Goal: Contribute content

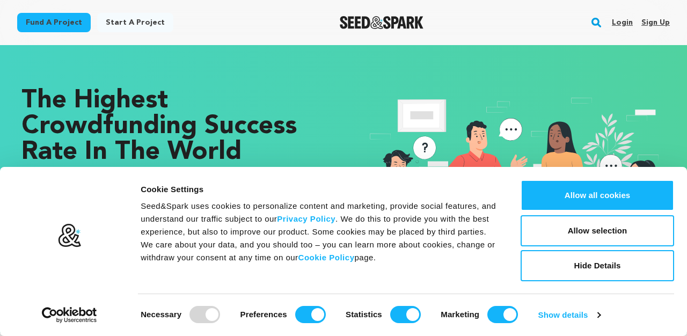
click at [593, 142] on img at bounding box center [515, 189] width 301 height 202
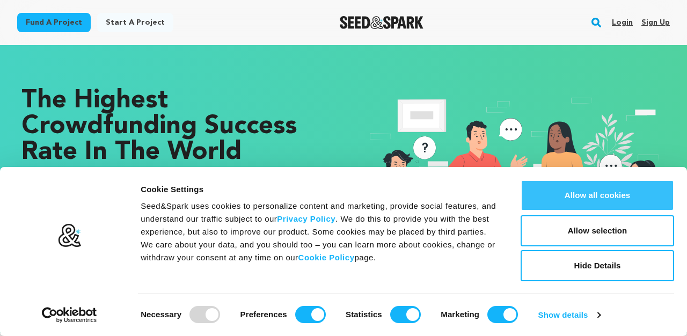
click at [593, 198] on button "Allow all cookies" at bounding box center [598, 195] width 154 height 31
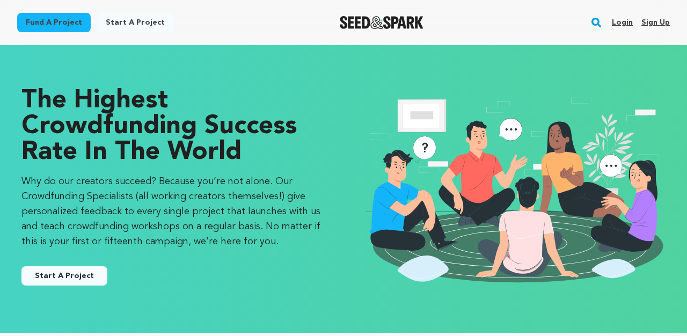
click at [64, 281] on link "Start A Project" at bounding box center [64, 275] width 86 height 19
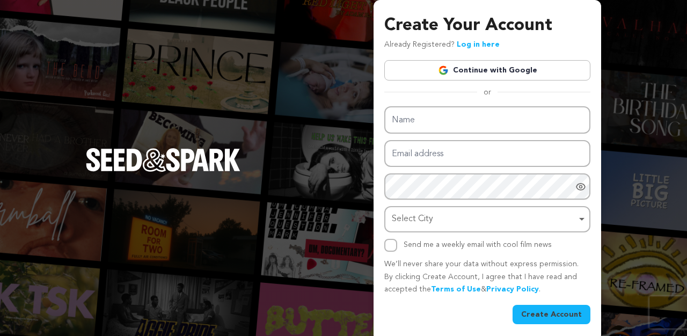
click at [489, 62] on link "Continue with Google" at bounding box center [487, 70] width 206 height 20
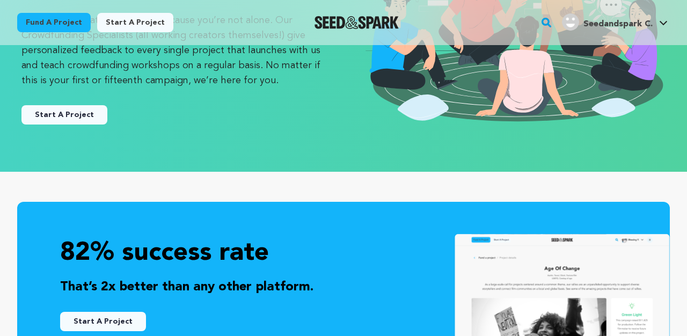
scroll to position [164, 0]
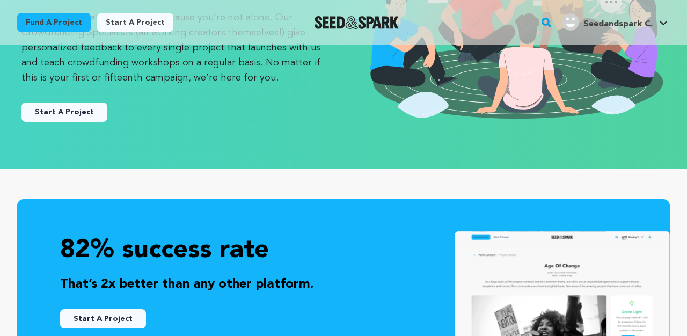
click at [53, 112] on button "Start A Project" at bounding box center [64, 112] width 86 height 19
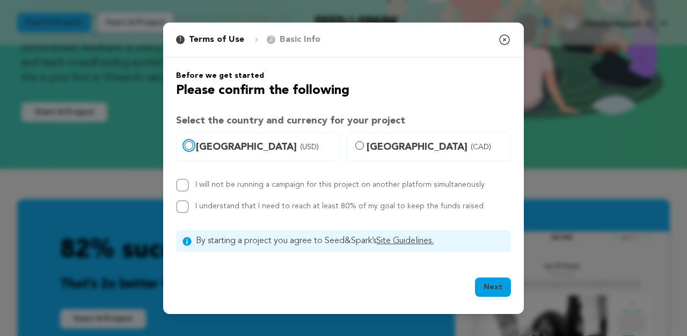
click at [191, 148] on input "United States (USD)" at bounding box center [189, 145] width 9 height 9
radio input "true"
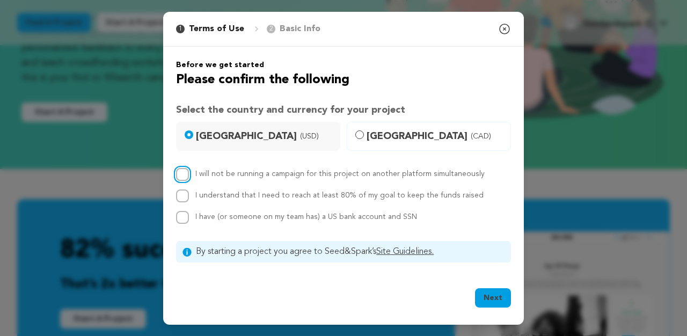
click at [182, 173] on input "I will not be running a campaign for this project on another platform simultane…" at bounding box center [182, 174] width 13 height 13
checkbox input "true"
click at [181, 201] on input "I understand that I need to reach at least 80% of my goal to keep the funds rai…" at bounding box center [182, 196] width 13 height 13
checkbox input "true"
click at [182, 216] on input "I have (or someone on my team has) a US bank account and SSN" at bounding box center [182, 217] width 13 height 13
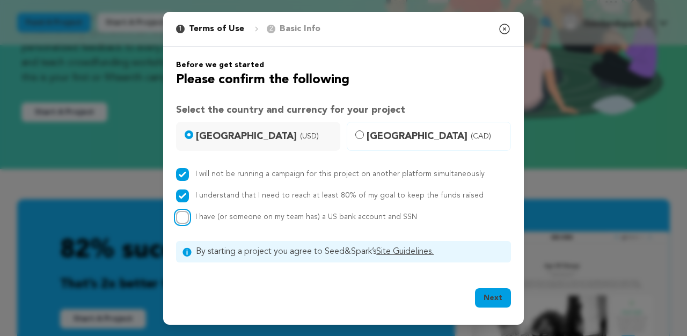
checkbox input "true"
click at [490, 300] on button "Next" at bounding box center [493, 297] width 36 height 19
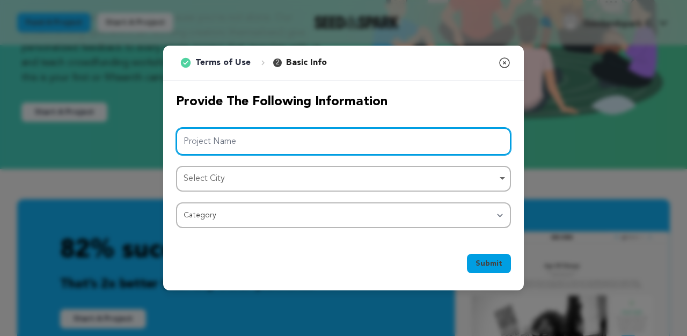
click at [368, 142] on input "Project Name" at bounding box center [343, 141] width 335 height 27
click at [249, 183] on div "Select City Remove item" at bounding box center [341, 179] width 314 height 16
type input "NAWFSIDE"
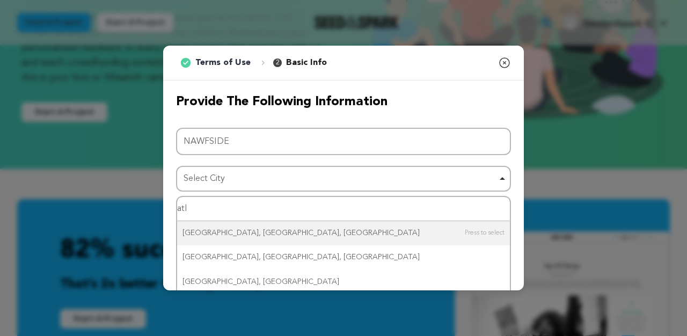
type input "atla"
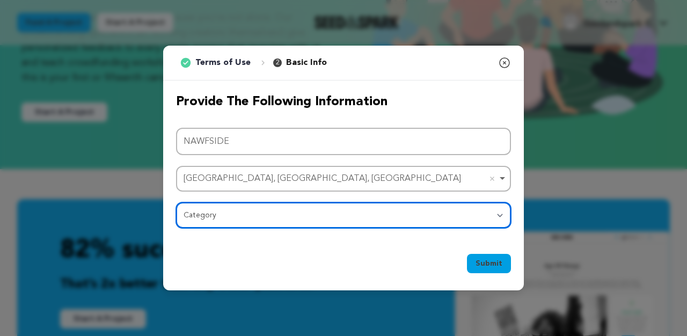
click at [220, 211] on select "Category Film Feature Film Short Series Film Festival Company Music Video VR Ex…" at bounding box center [343, 215] width 335 height 26
select select "383"
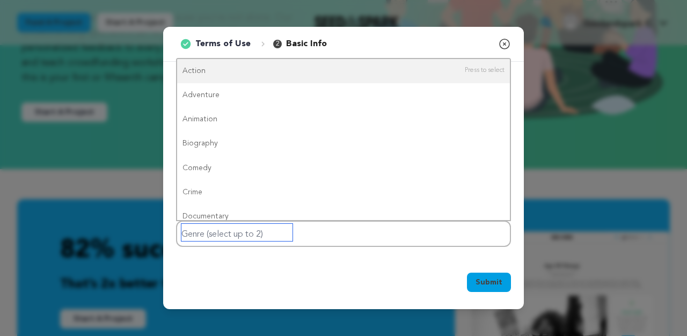
click at [246, 239] on input "Genre (select up to 2)" at bounding box center [236, 232] width 111 height 17
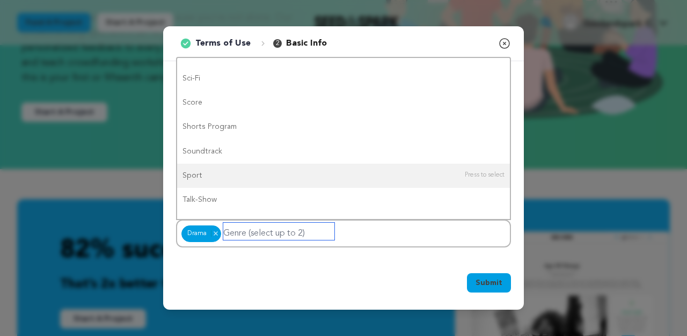
scroll to position [0, 0]
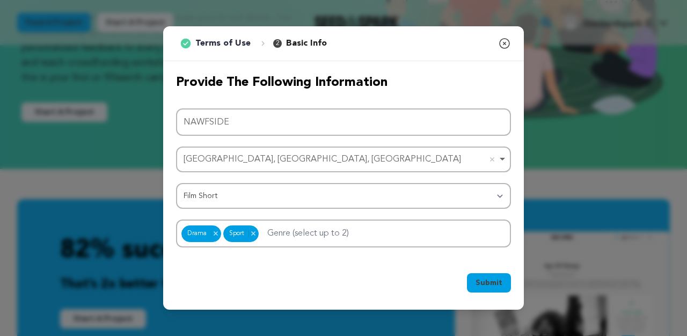
click at [390, 255] on div "Provide the following information Project Name NAWFSIDE Atlanta, GA, USA Atlant…" at bounding box center [343, 160] width 361 height 199
click at [488, 279] on span "Submit" at bounding box center [489, 283] width 27 height 11
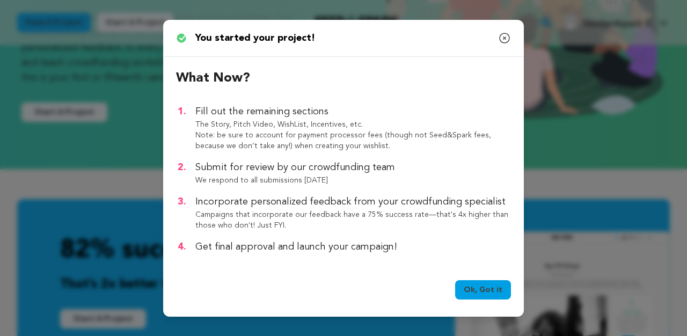
click at [467, 172] on p "Submit for review by our crowdfunding team" at bounding box center [353, 167] width 316 height 15
click at [485, 286] on link "Ok, Got it" at bounding box center [483, 289] width 56 height 19
